Goal: Task Accomplishment & Management: Manage account settings

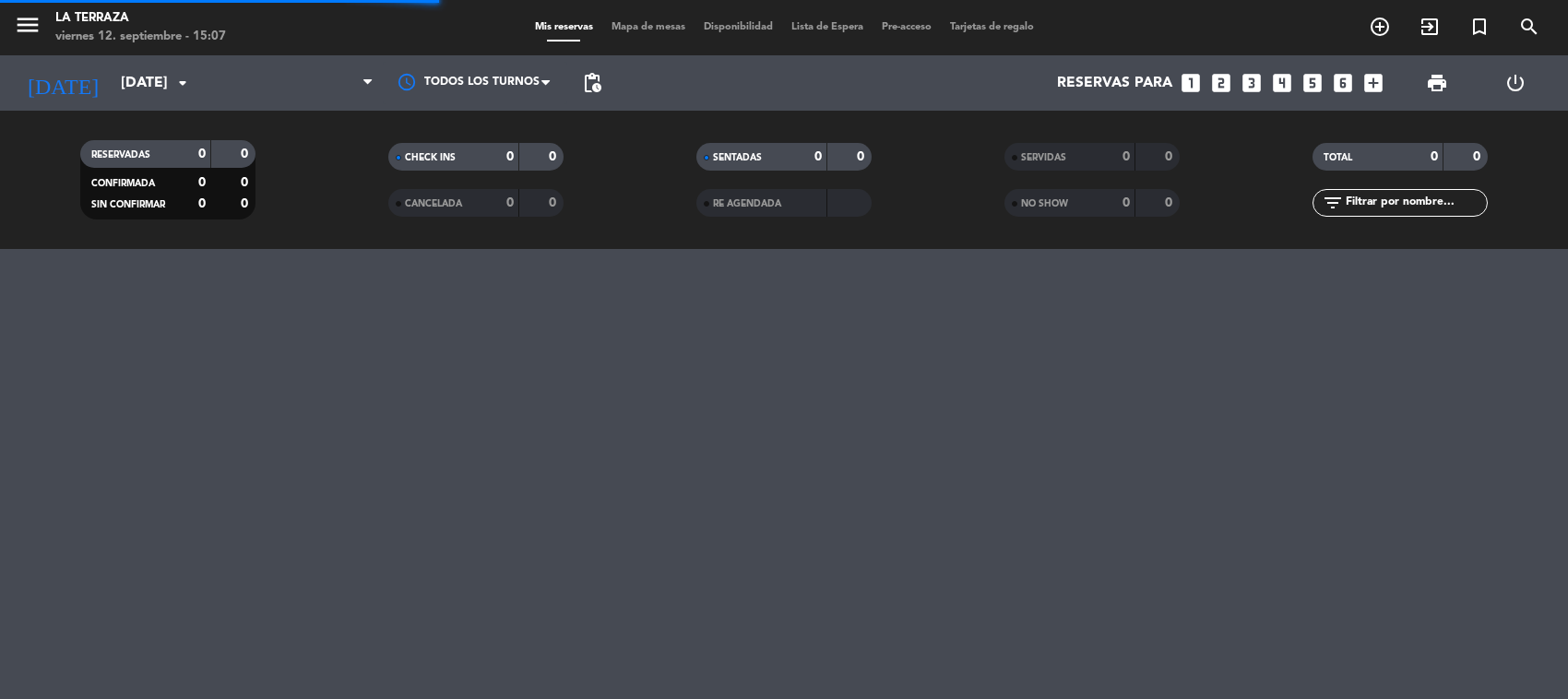
click at [241, 95] on span at bounding box center [291, 82] width 184 height 40
click at [249, 95] on span "Almuerzo" at bounding box center [291, 82] width 184 height 40
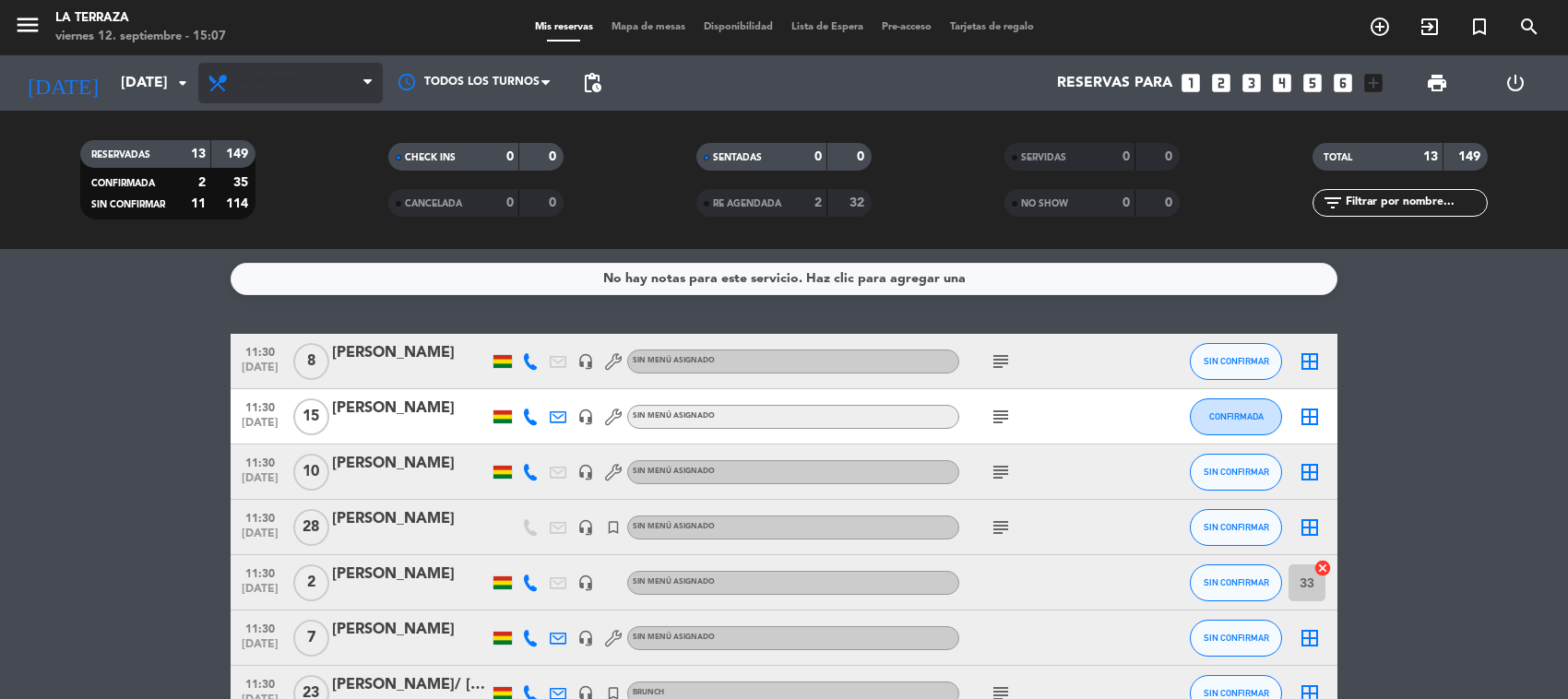
click at [255, 103] on span "Almuerzo" at bounding box center [291, 82] width 184 height 40
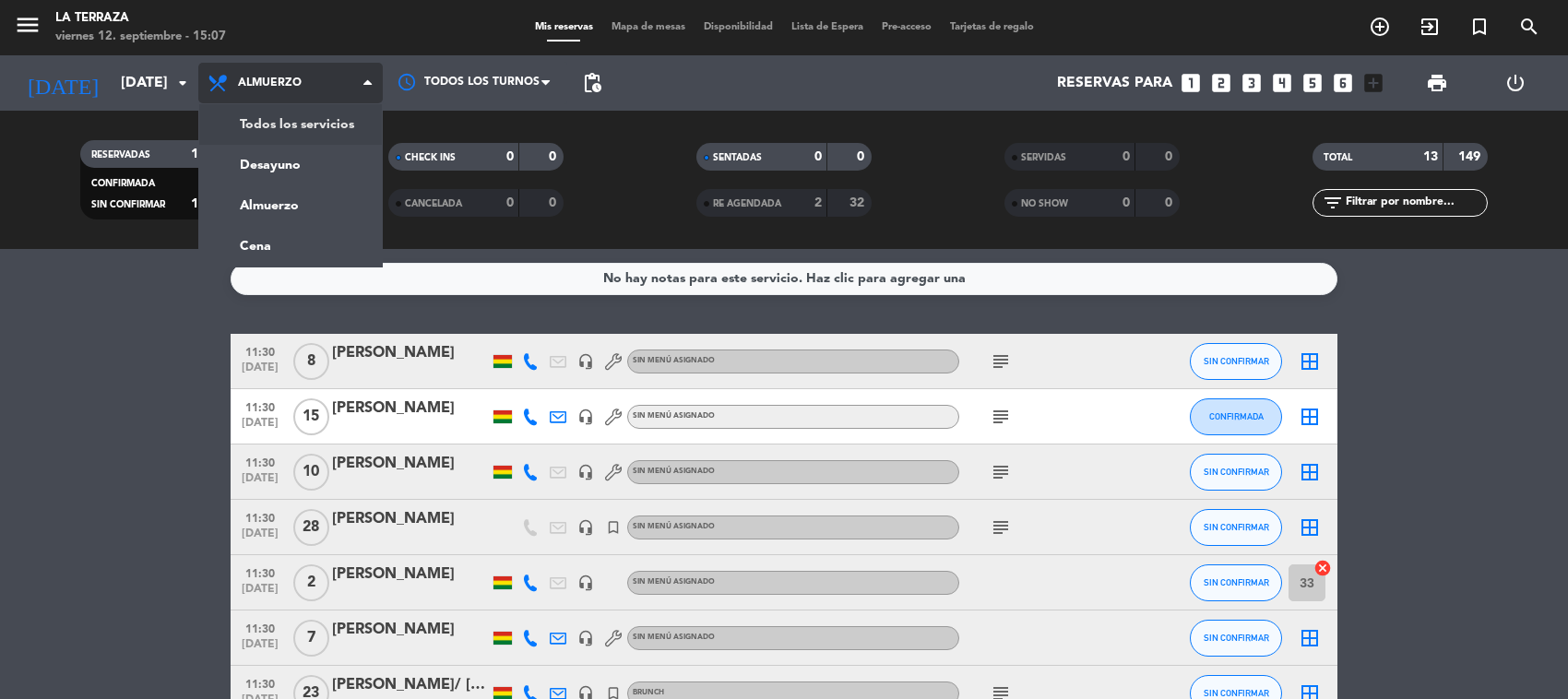
click at [258, 127] on div "menu La Terraza [DATE] 12. septiembre - 15:07 Mis reservas Mapa de mesas Dispon…" at bounding box center [784, 125] width 1568 height 249
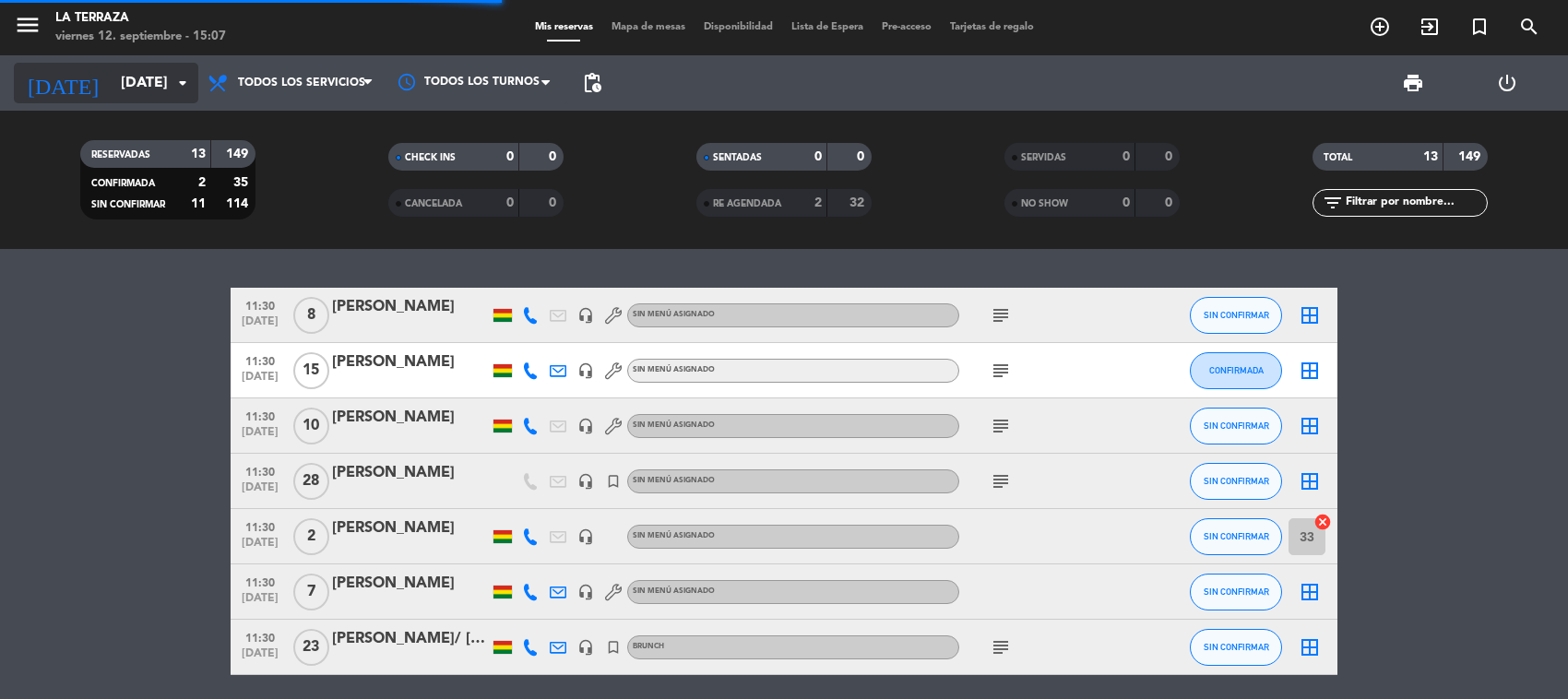
click at [143, 84] on input "[DATE]" at bounding box center [208, 83] width 195 height 36
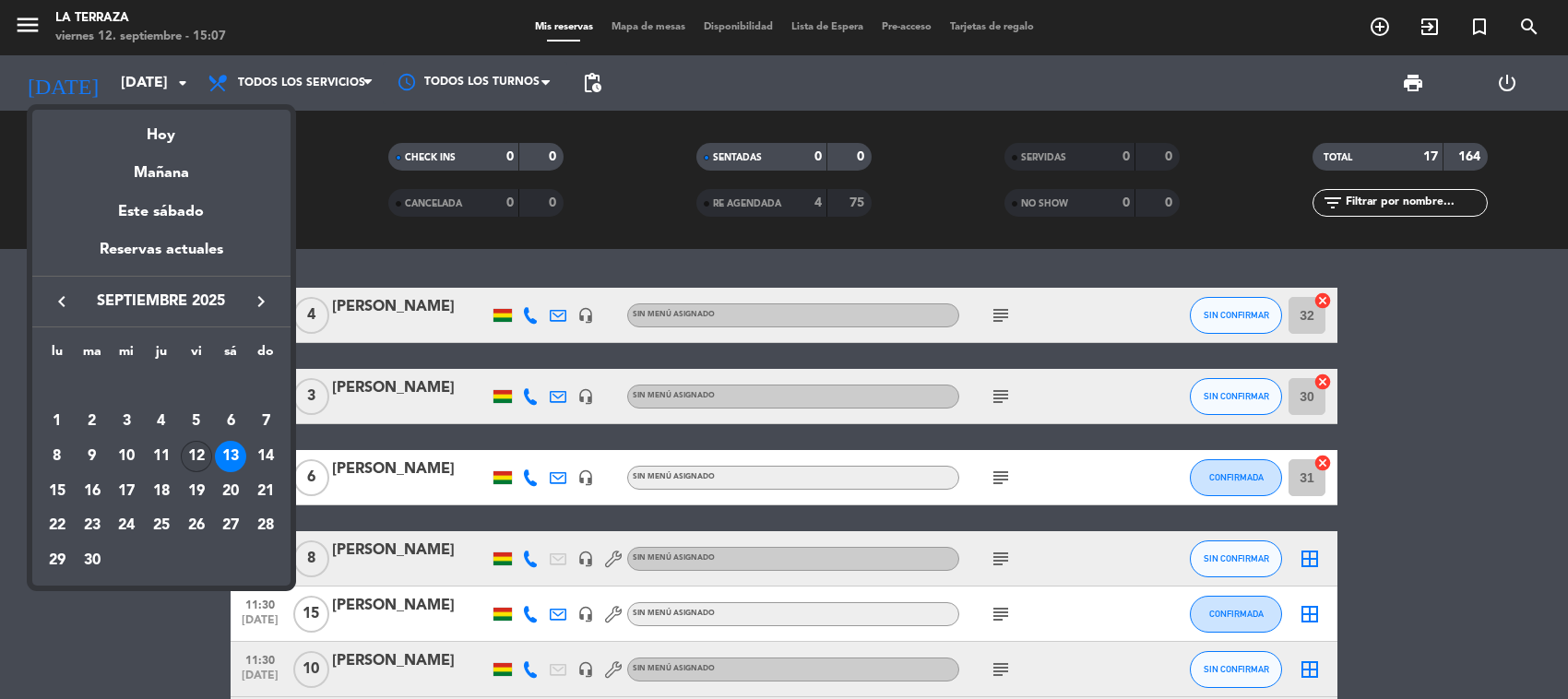
click at [197, 463] on div "12" at bounding box center [197, 456] width 32 height 32
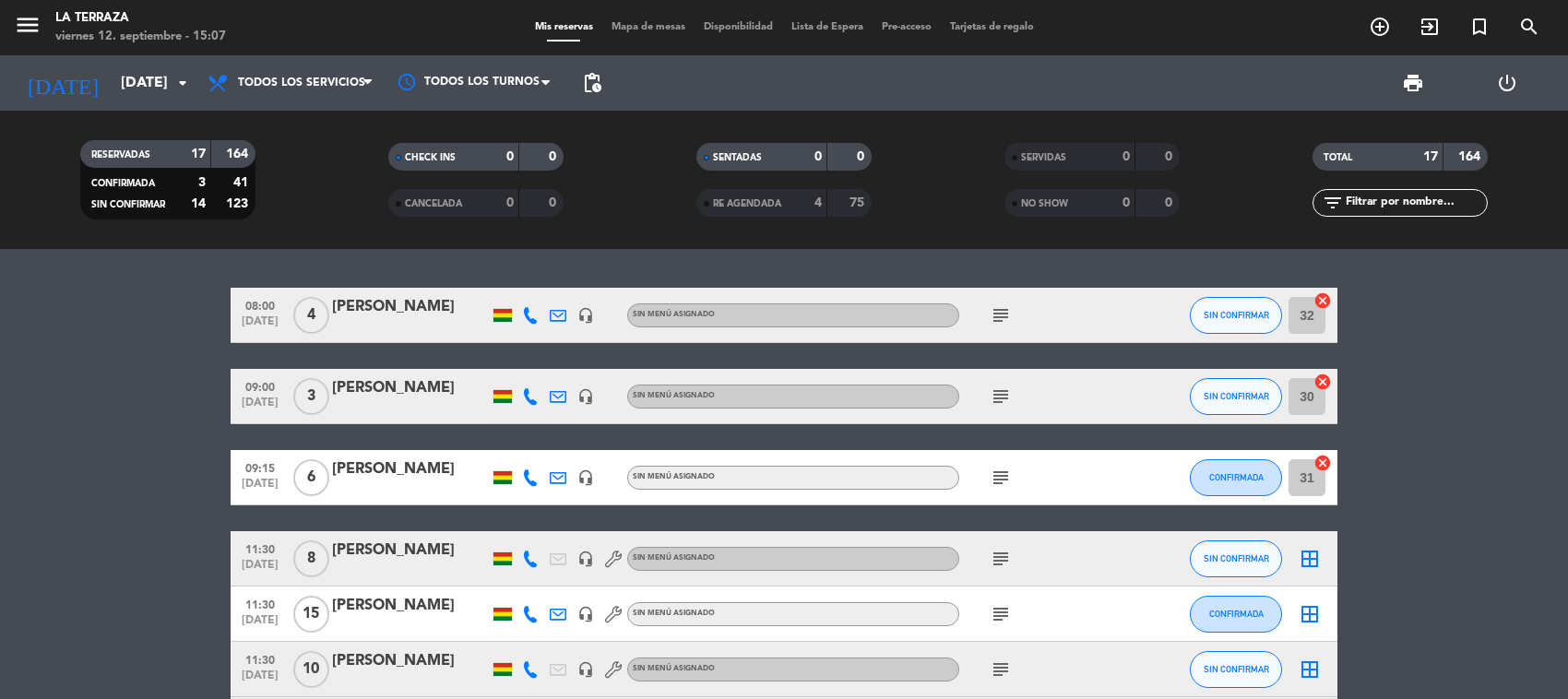
type input "[DATE]"
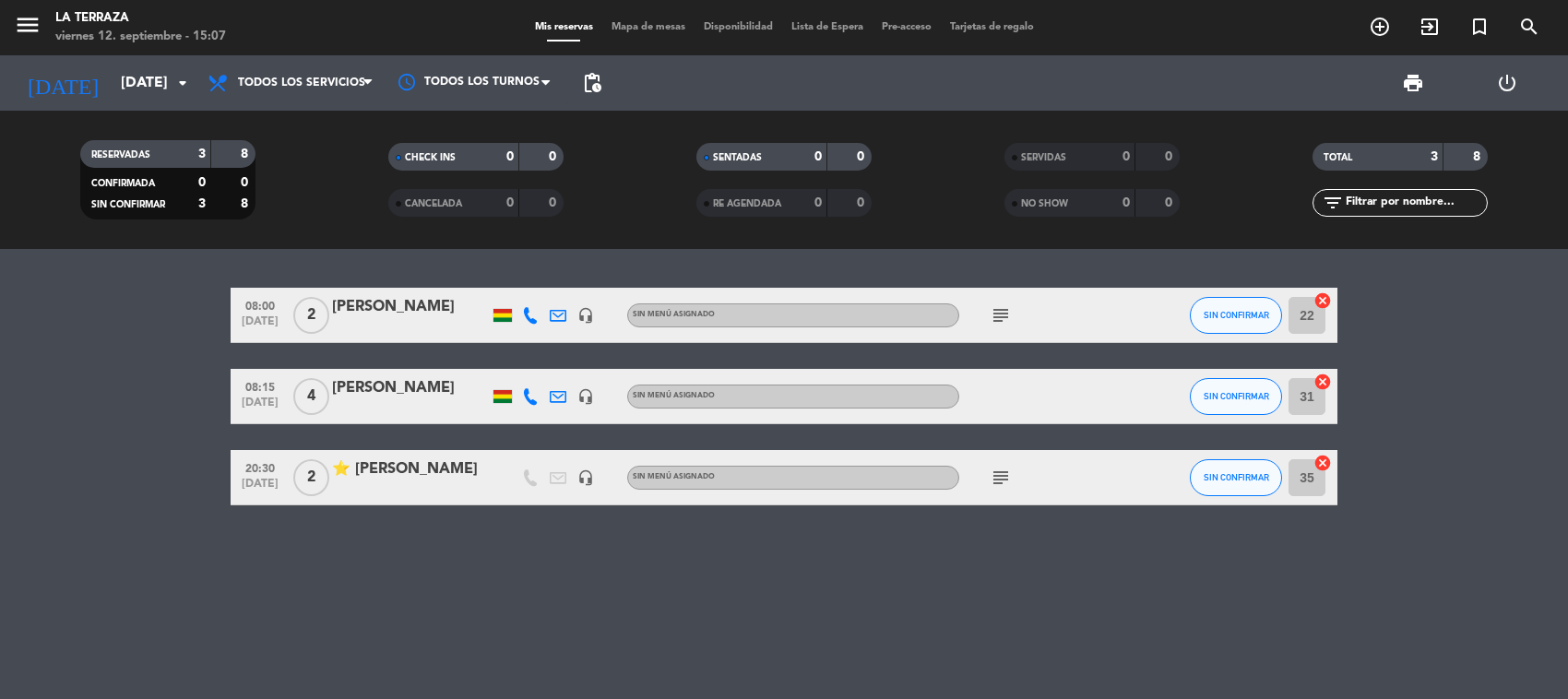
click at [1003, 473] on icon "subject" at bounding box center [1000, 478] width 22 height 22
click at [1003, 477] on icon "subject" at bounding box center [1000, 478] width 22 height 22
click at [1010, 318] on icon "subject" at bounding box center [1000, 315] width 22 height 22
click at [1002, 472] on icon "subject" at bounding box center [1000, 478] width 22 height 22
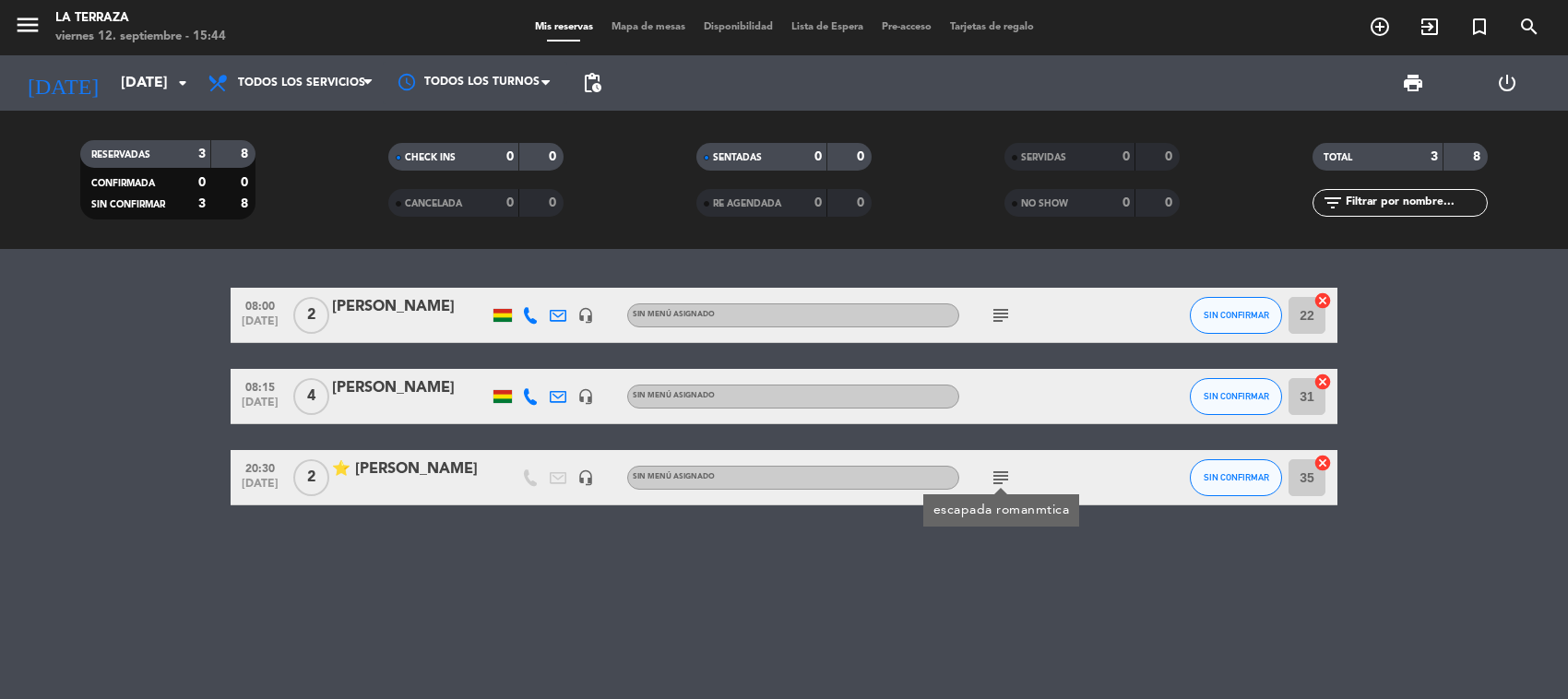
click at [784, 570] on div "08:00 [DATE] 2 [PERSON_NAME] headset_mic Sin menú asignado subject SIN CONFIRMA…" at bounding box center [784, 474] width 1568 height 450
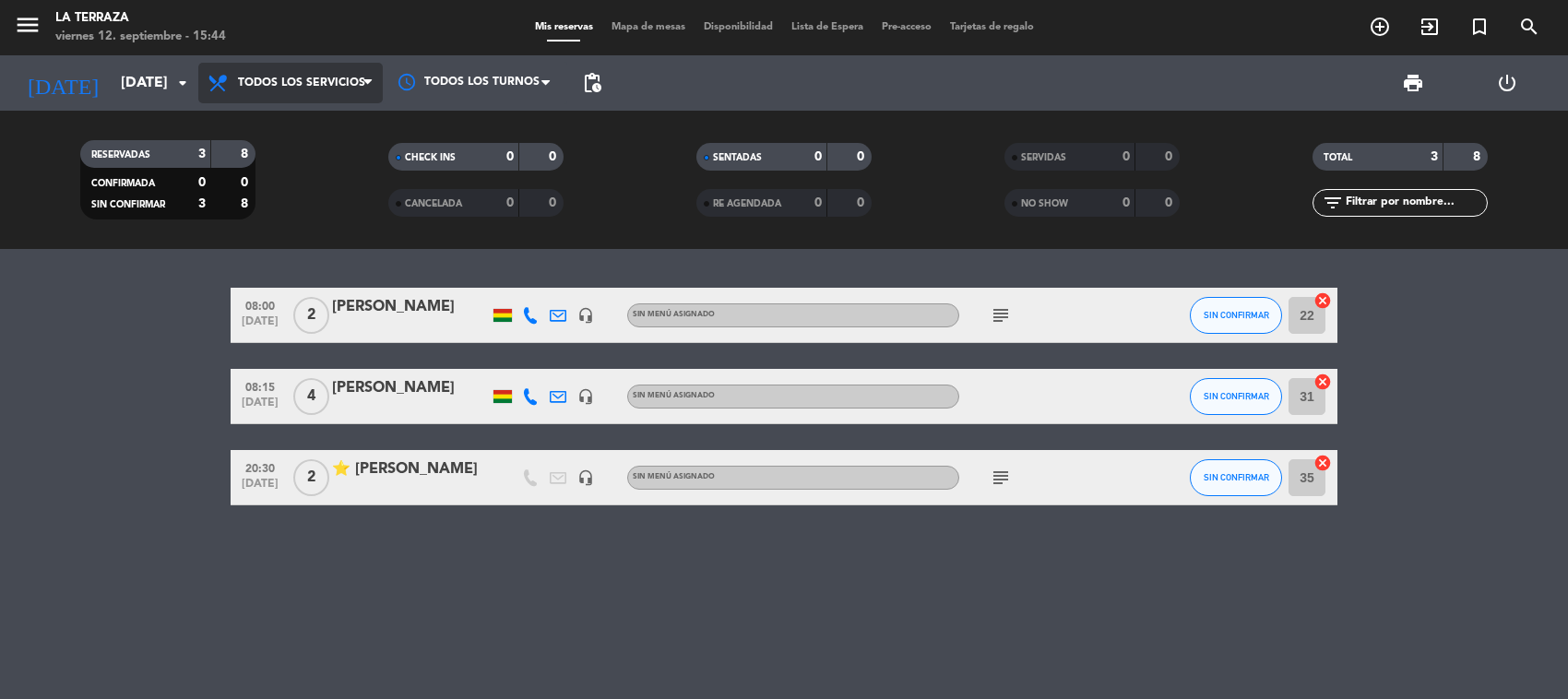
click at [333, 89] on span "Todos los servicios" at bounding box center [291, 82] width 184 height 40
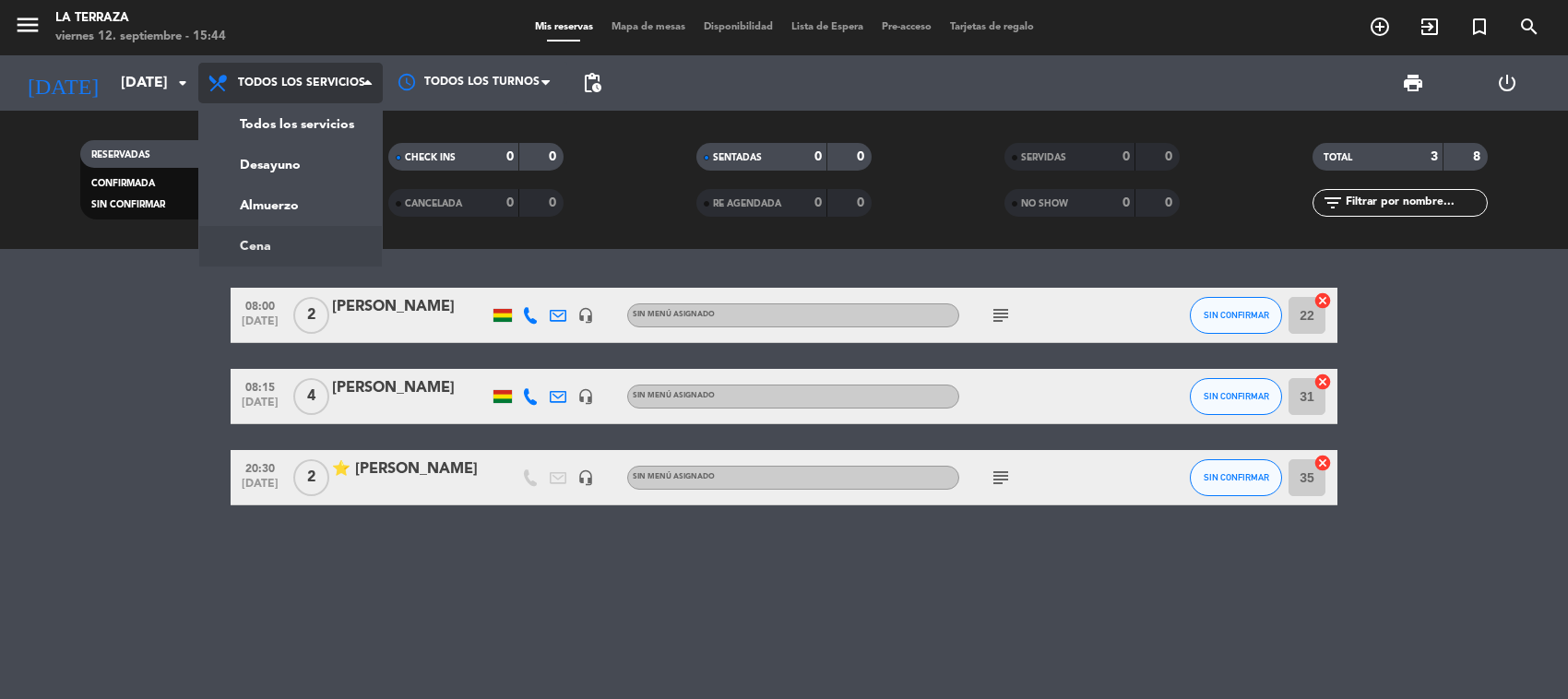
click at [332, 237] on div "menu La Terraza [DATE] 12. septiembre - 15:44 Mis reservas Mapa de mesas Dispon…" at bounding box center [784, 125] width 1568 height 249
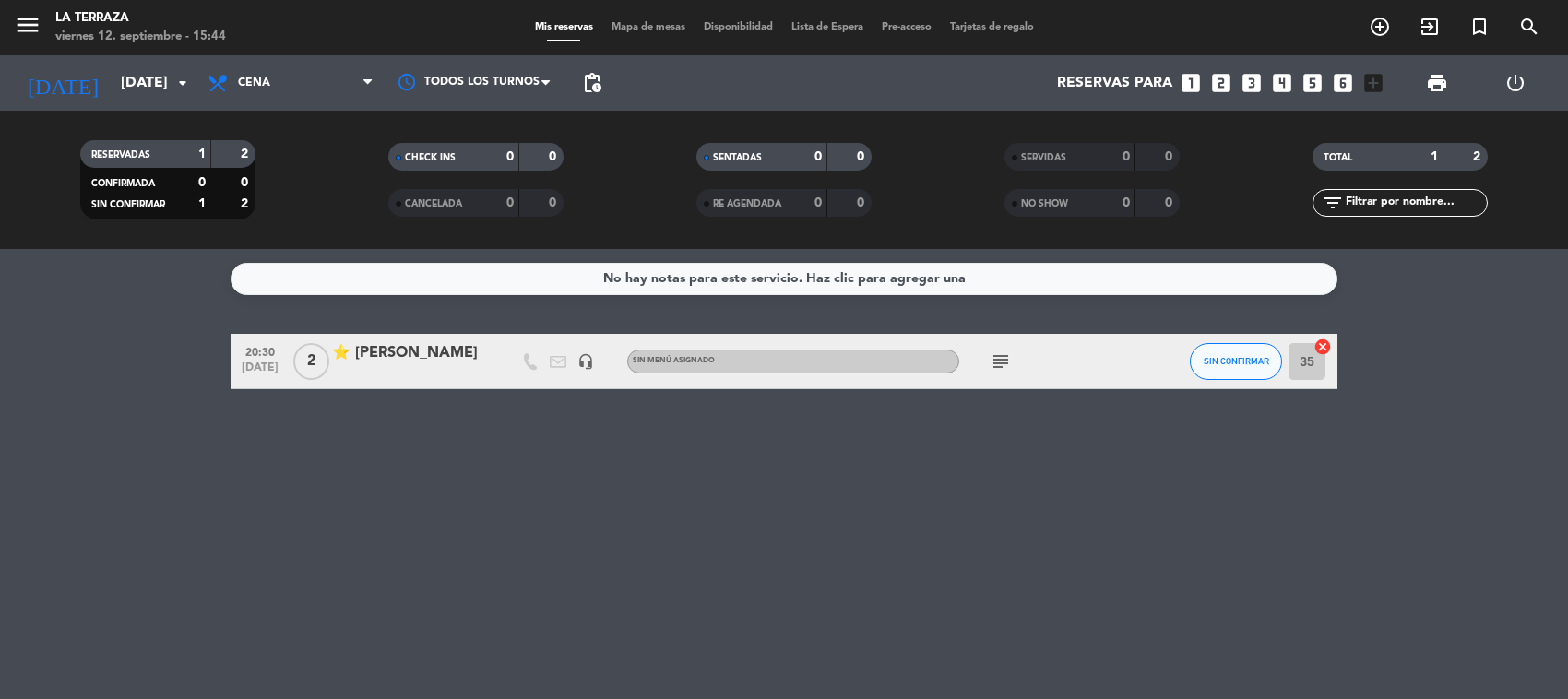
click at [1007, 353] on icon "subject" at bounding box center [1000, 361] width 22 height 22
